Goal: Navigation & Orientation: Find specific page/section

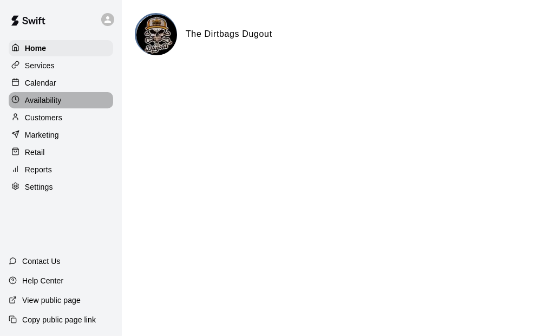
click at [47, 102] on p "Availability" at bounding box center [43, 100] width 37 height 11
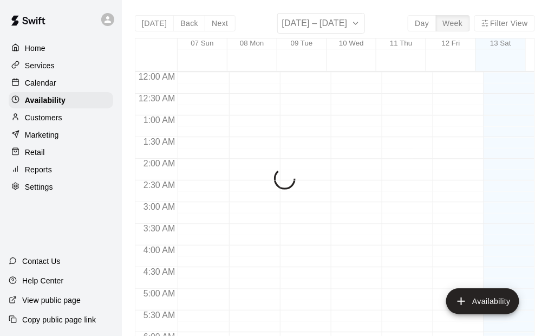
click at [46, 120] on p "Customers" at bounding box center [43, 117] width 37 height 11
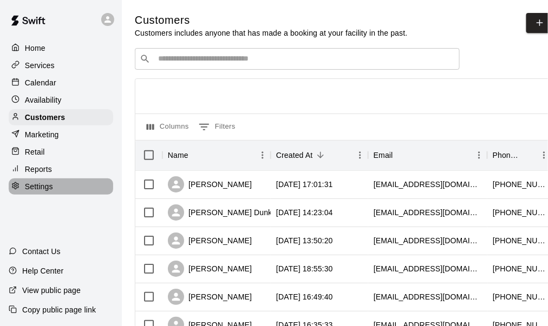
click at [53, 192] on div "Settings" at bounding box center [61, 187] width 104 height 16
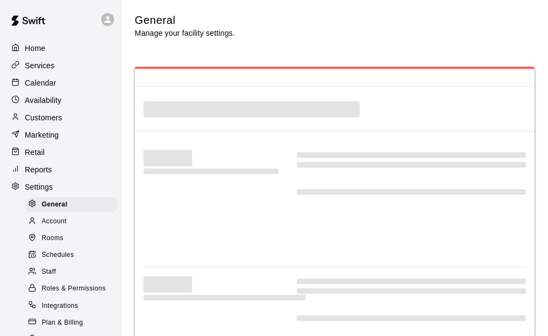
select select "**"
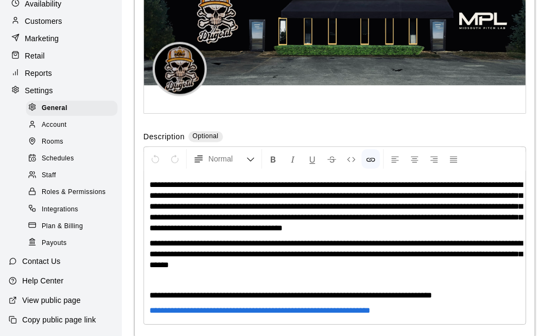
scroll to position [2569, 0]
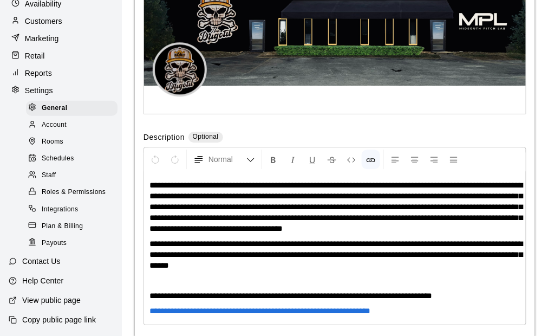
click at [48, 244] on span "Payouts" at bounding box center [54, 243] width 25 height 11
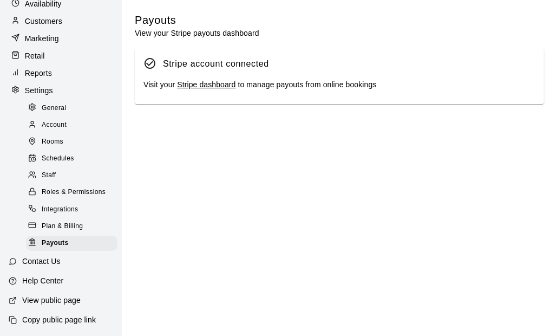
click at [201, 86] on link "Stripe dashboard" at bounding box center [206, 84] width 58 height 9
